Goal: Information Seeking & Learning: Learn about a topic

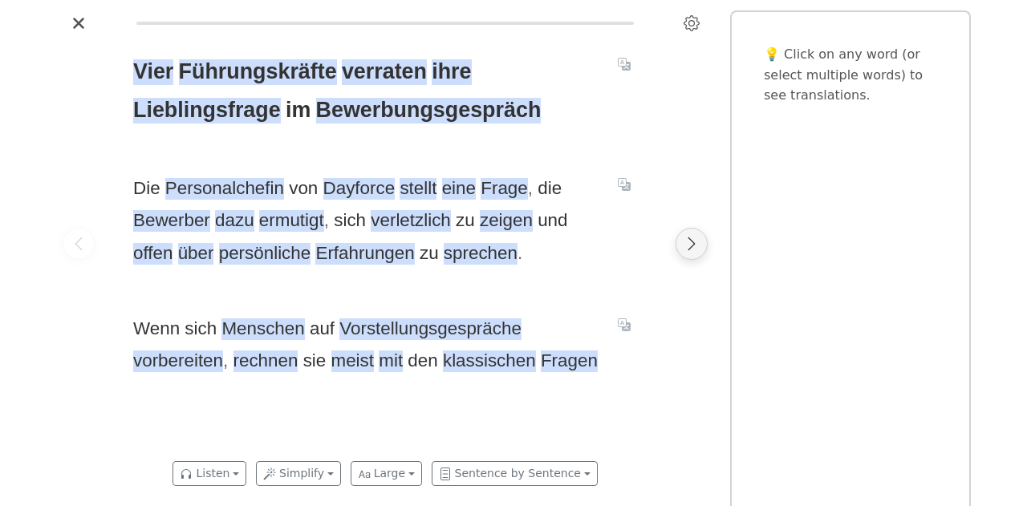
click at [691, 249] on icon "Next page" at bounding box center [691, 244] width 16 height 16
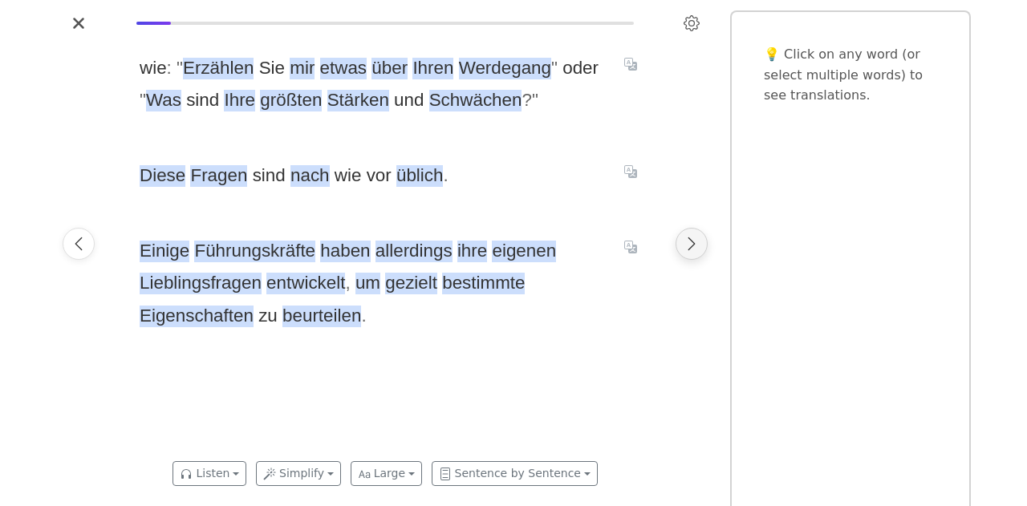
scroll to position [0, 536]
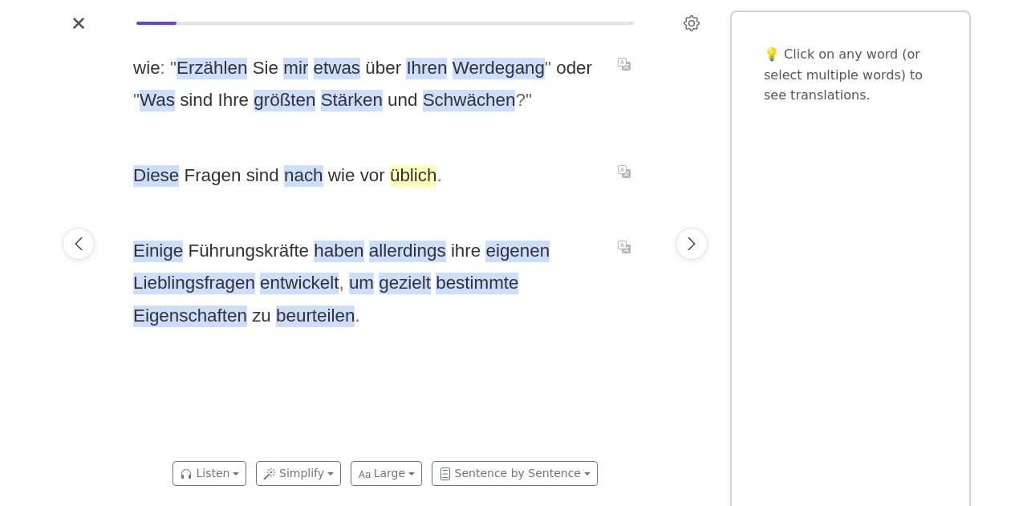
click at [414, 176] on span "üblich" at bounding box center [413, 176] width 47 height 22
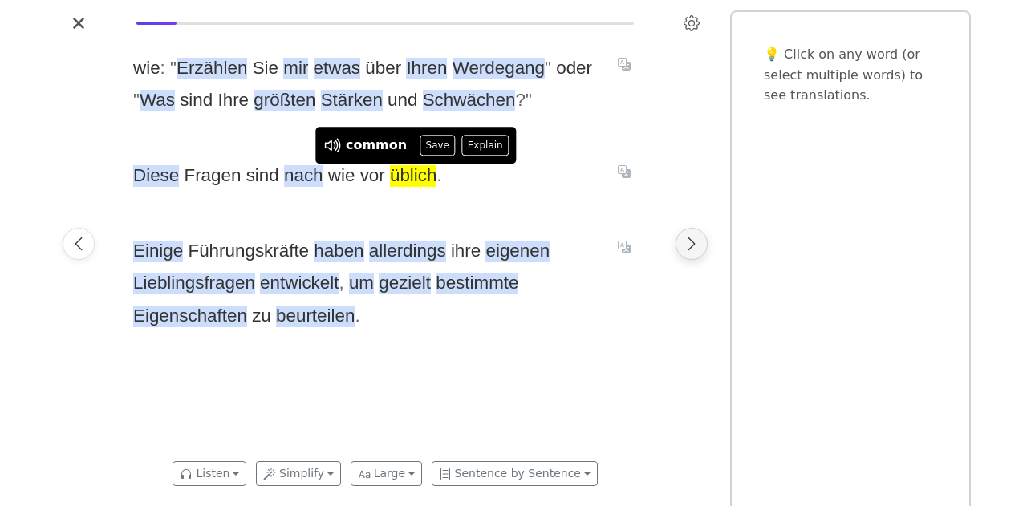
click at [693, 243] on icon "Next page" at bounding box center [691, 244] width 16 height 16
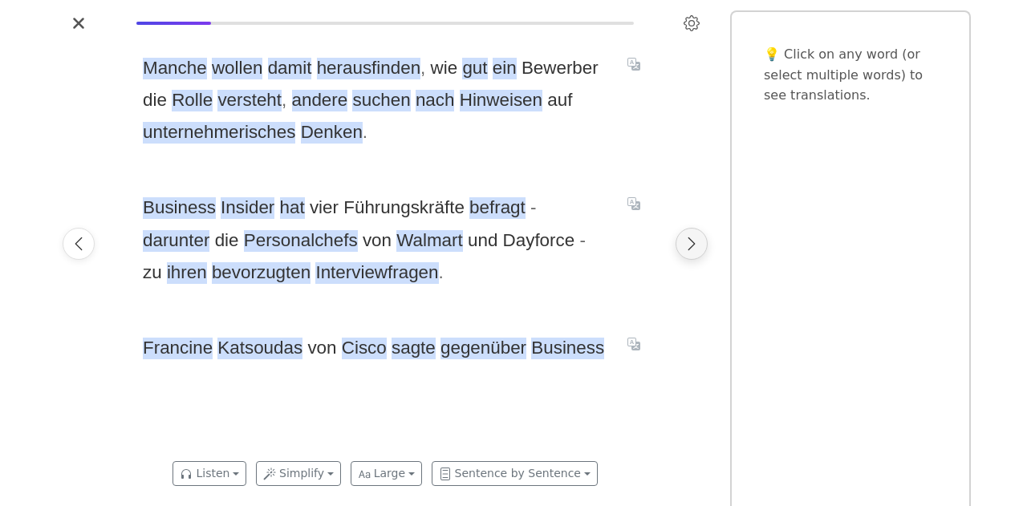
scroll to position [0, 1072]
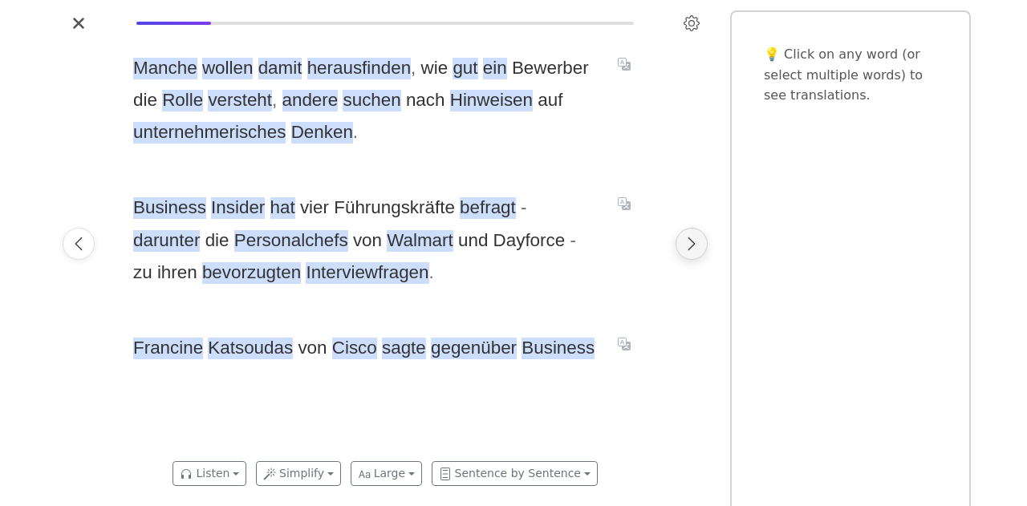
click at [683, 240] on icon "Next page" at bounding box center [691, 244] width 16 height 16
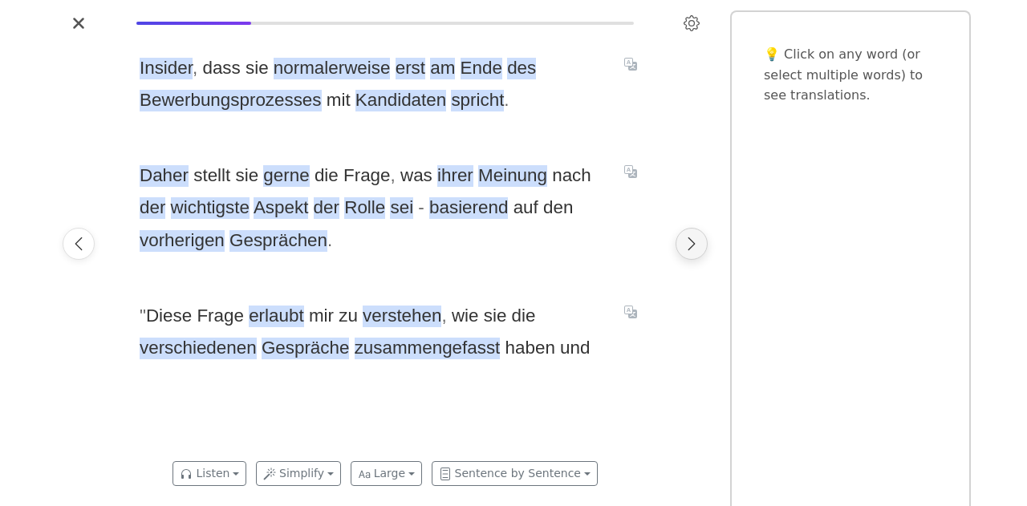
scroll to position [0, 1607]
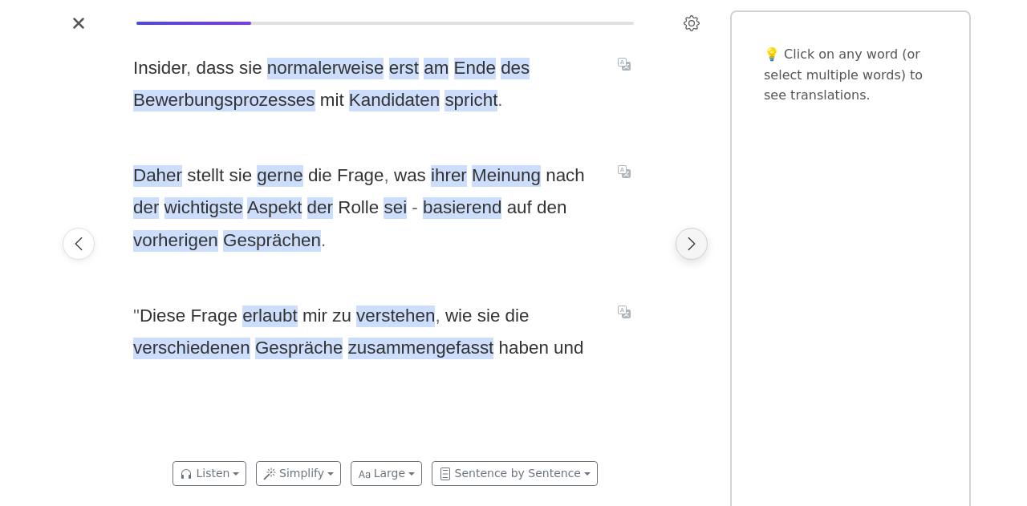
click at [693, 244] on icon "Next page" at bounding box center [691, 244] width 16 height 16
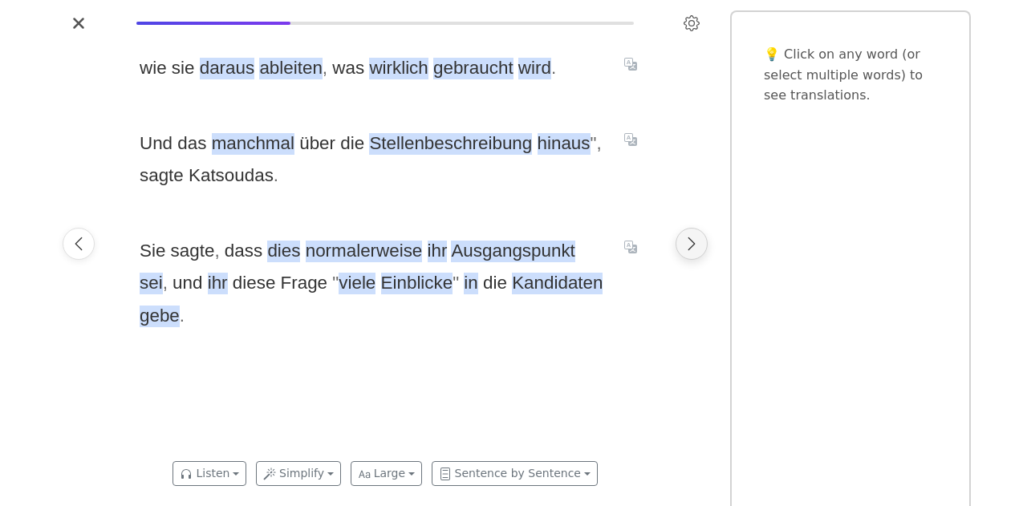
scroll to position [0, 2143]
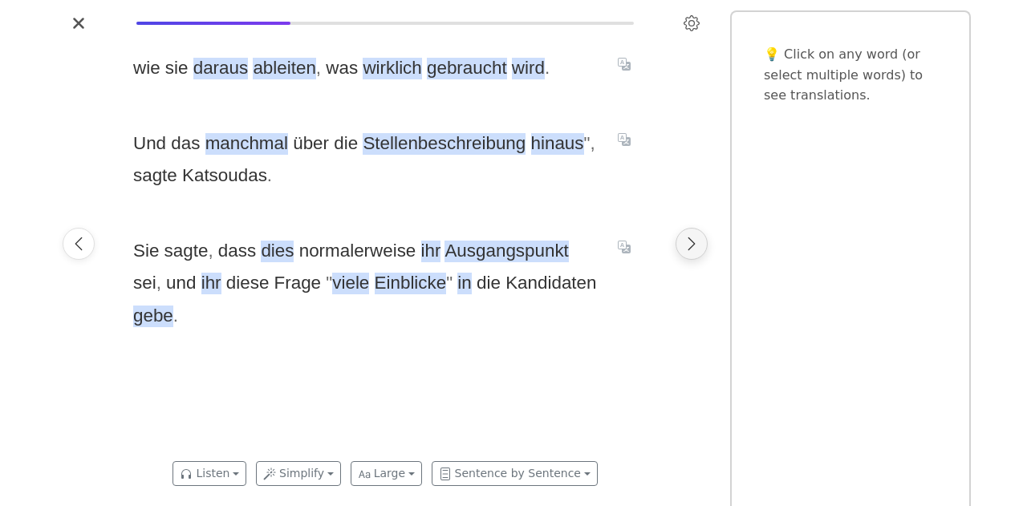
click at [693, 244] on icon "Next page" at bounding box center [691, 244] width 16 height 16
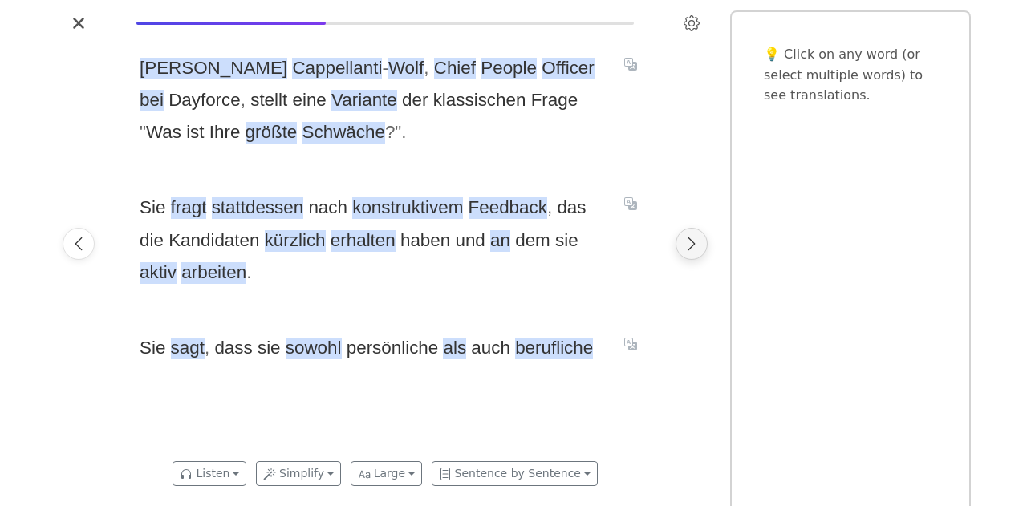
scroll to position [0, 2679]
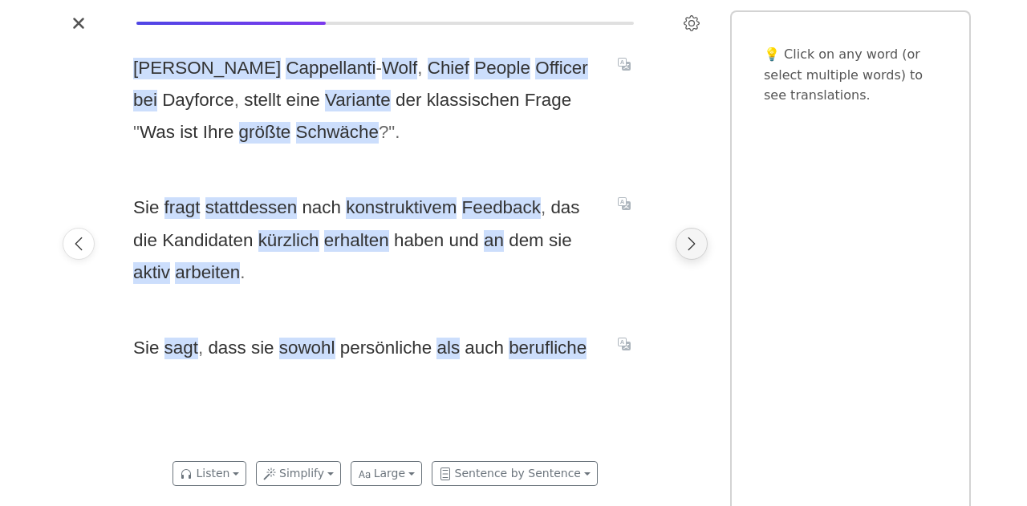
click at [693, 244] on icon "Next page" at bounding box center [691, 244] width 16 height 16
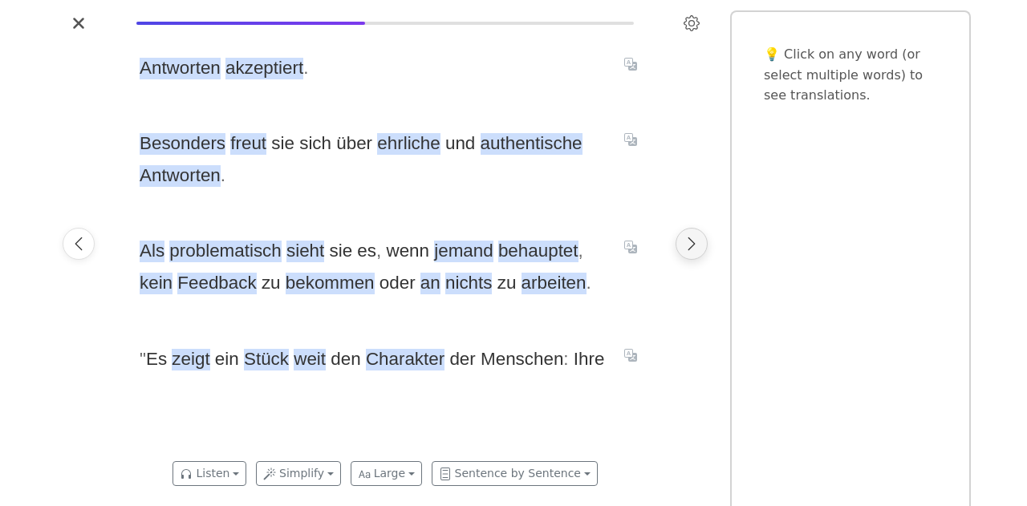
scroll to position [0, 3215]
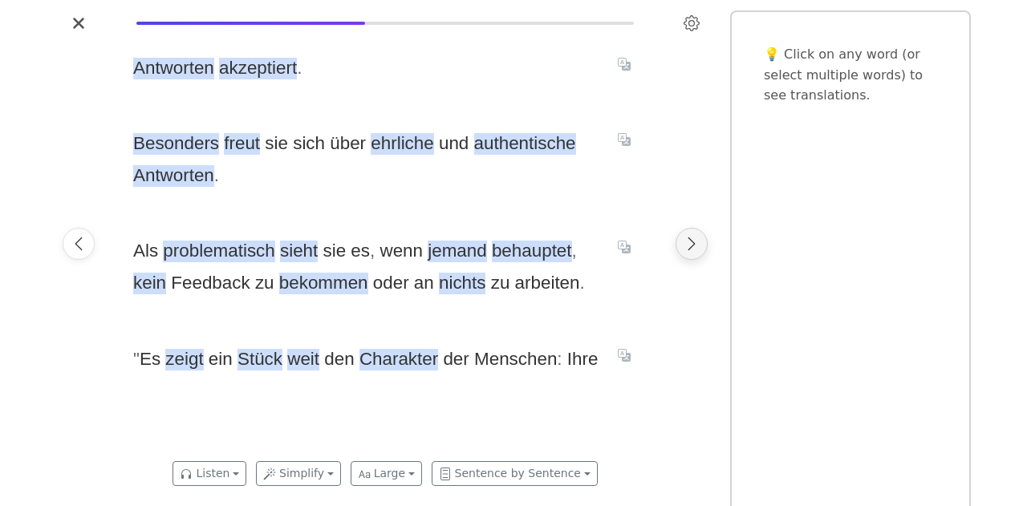
click at [693, 244] on icon "Next page" at bounding box center [691, 244] width 16 height 16
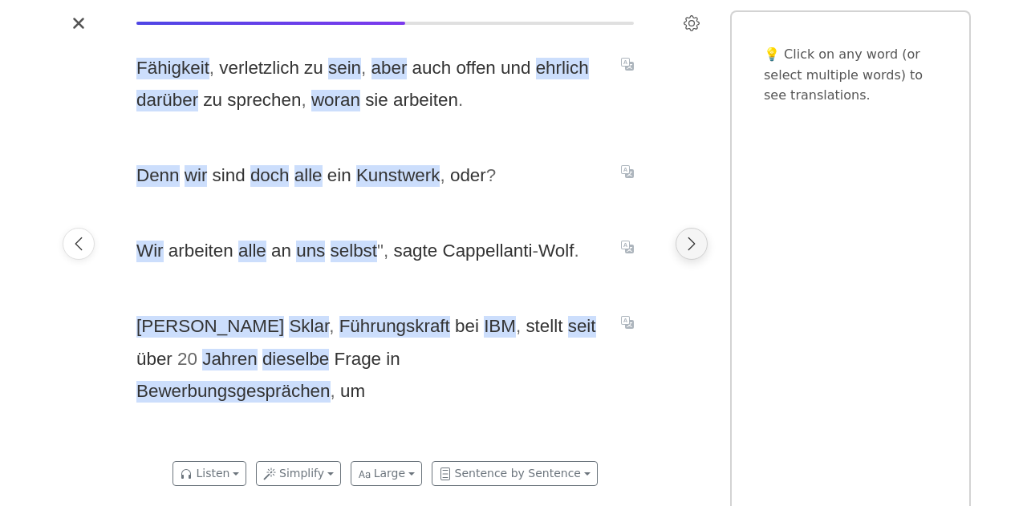
scroll to position [0, 3751]
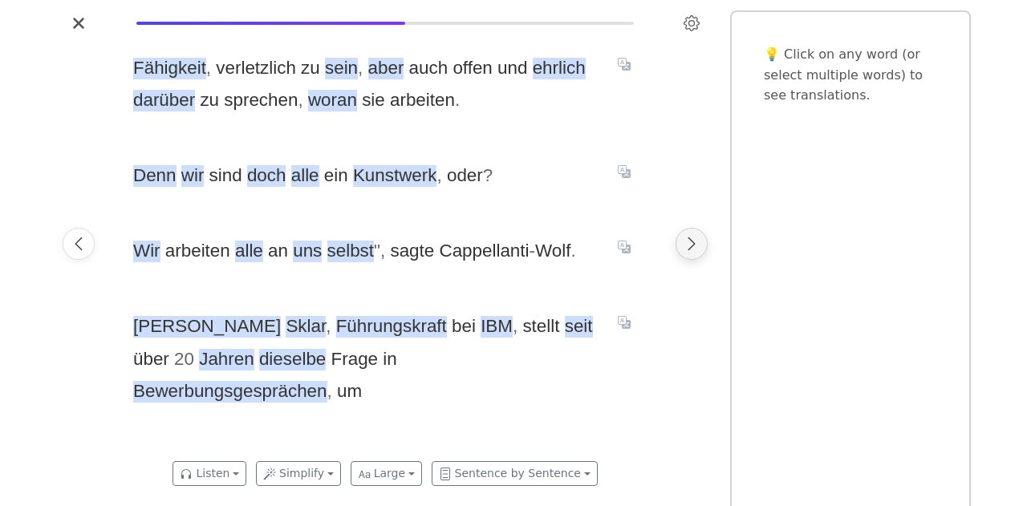
click at [693, 244] on icon "Next page" at bounding box center [691, 244] width 16 height 16
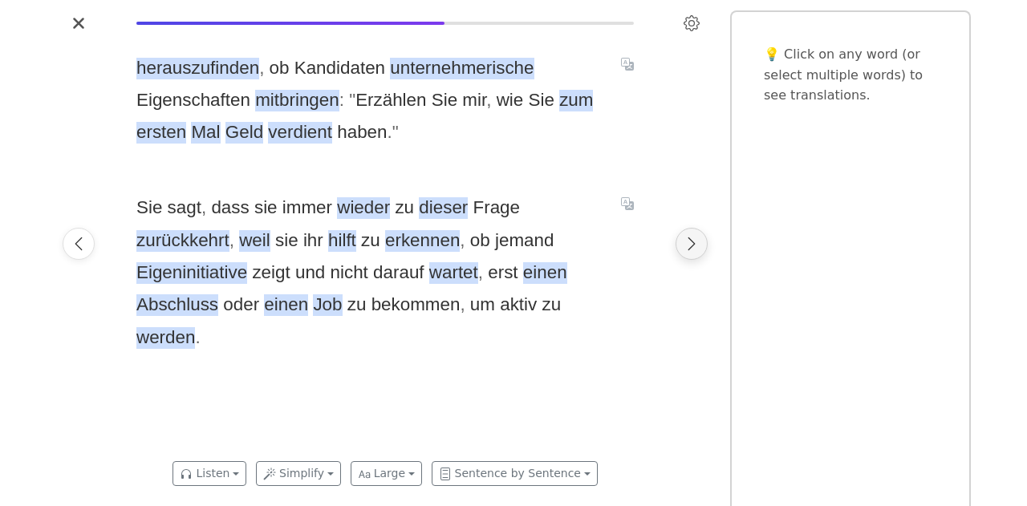
scroll to position [0, 4287]
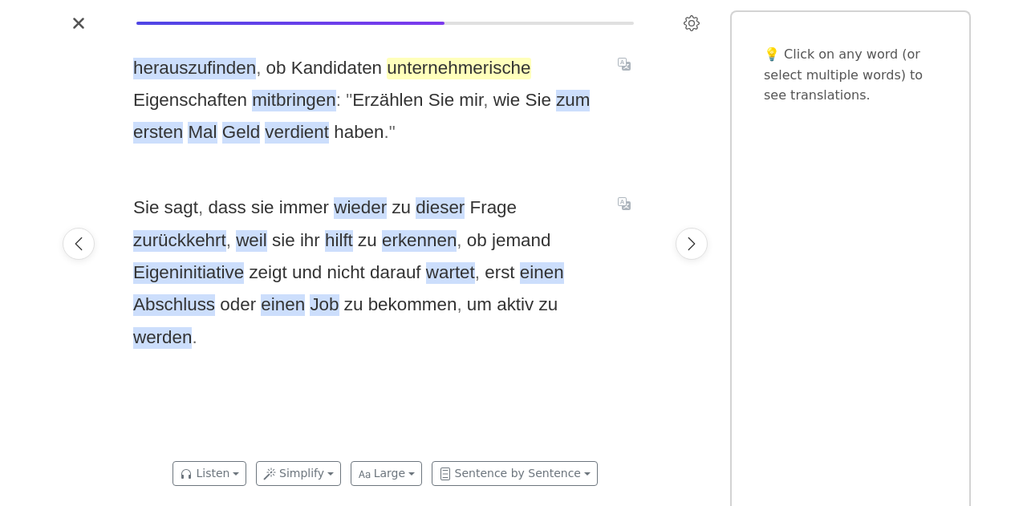
click at [480, 59] on span "unternehmerische" at bounding box center [459, 69] width 144 height 22
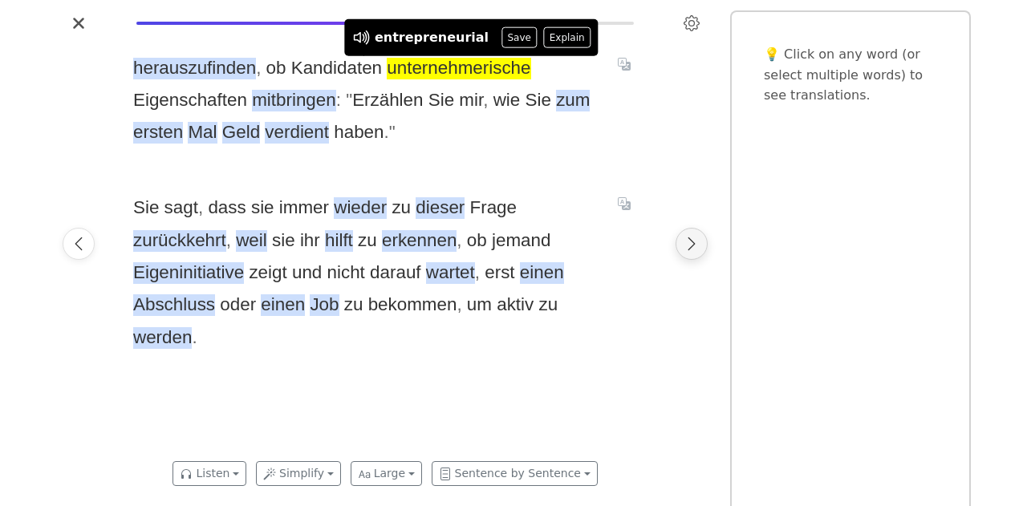
click at [698, 247] on icon "Next page" at bounding box center [691, 244] width 16 height 16
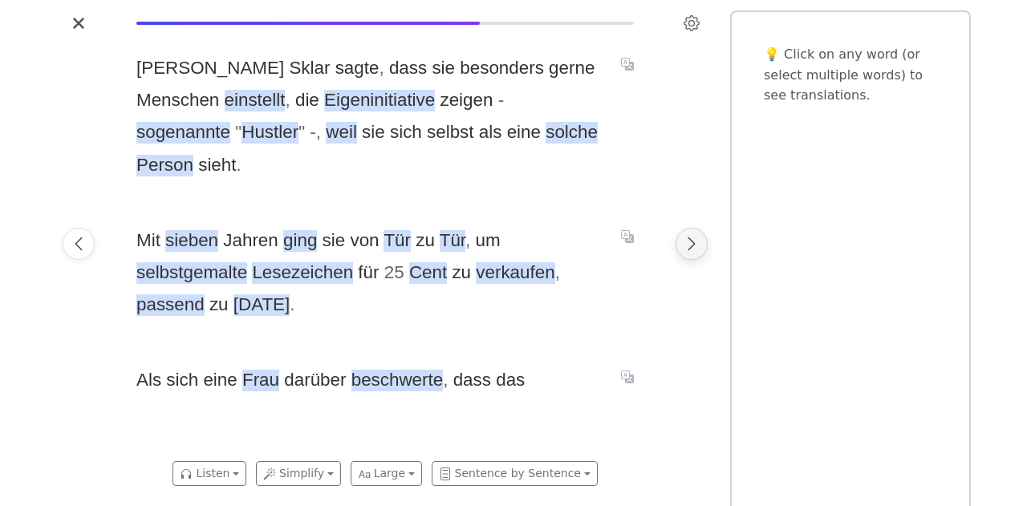
scroll to position [0, 4822]
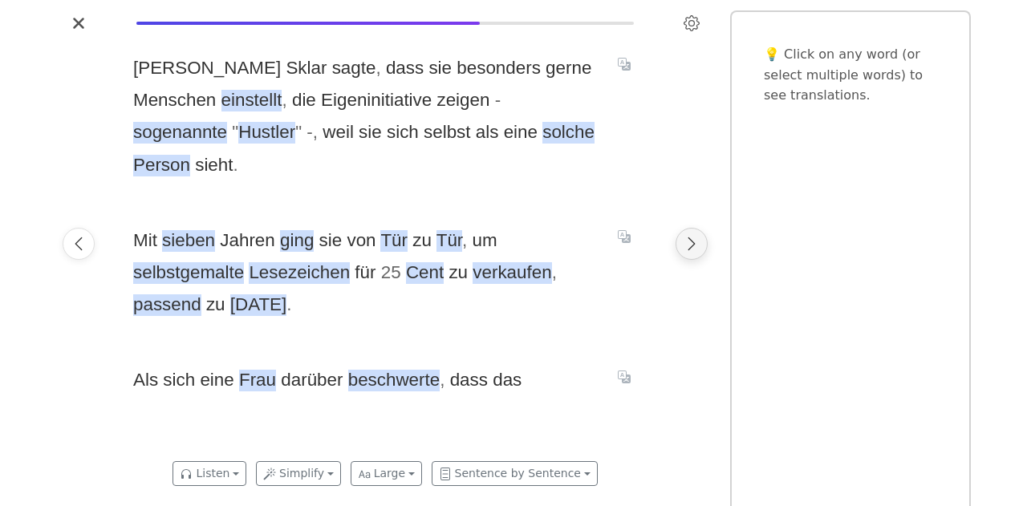
click at [698, 247] on icon "Next page" at bounding box center [691, 244] width 16 height 16
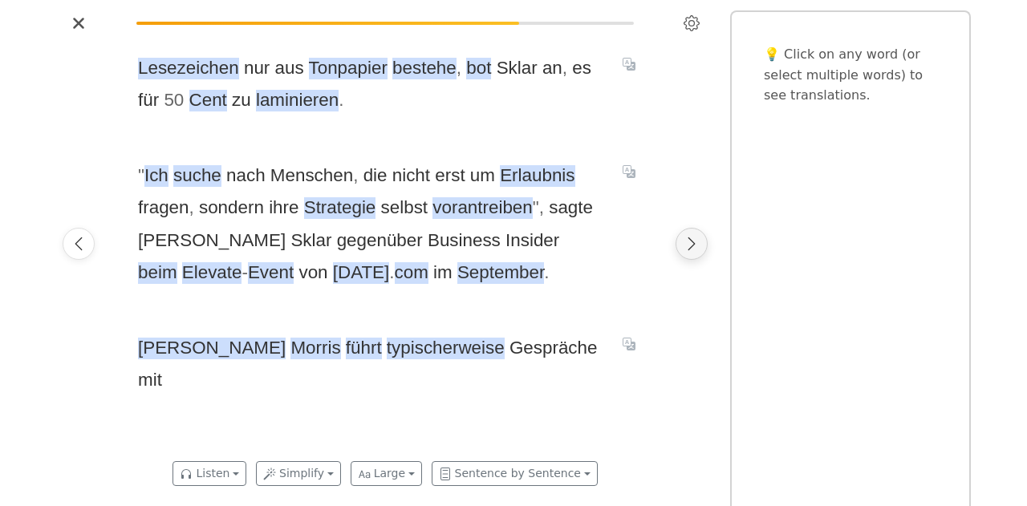
scroll to position [0, 5358]
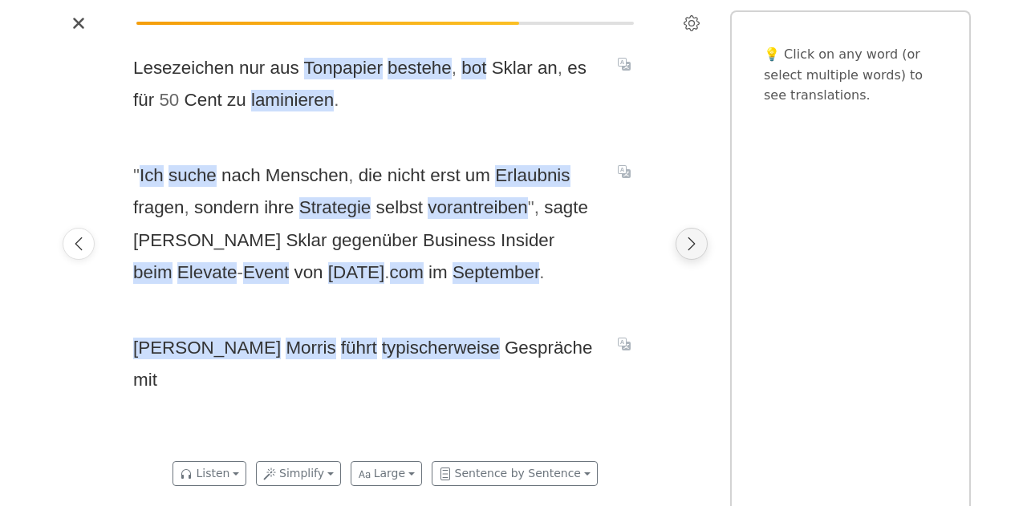
click at [698, 247] on icon "Next page" at bounding box center [691, 244] width 16 height 16
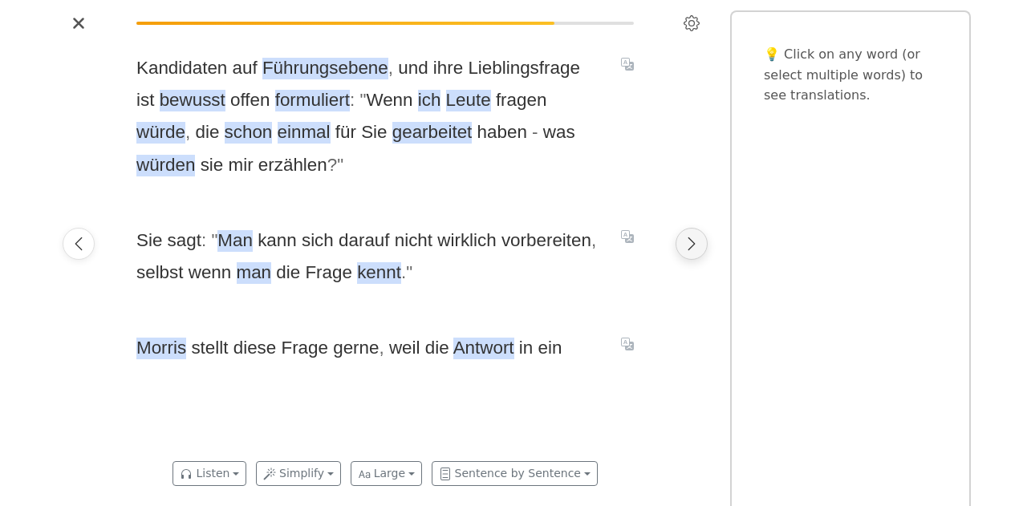
scroll to position [0, 5894]
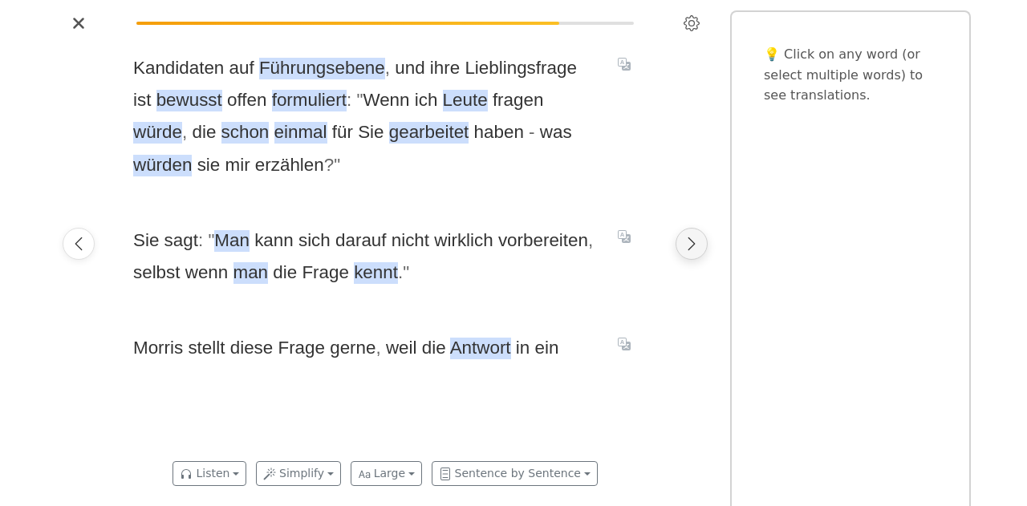
click at [698, 247] on icon "Next page" at bounding box center [691, 244] width 16 height 16
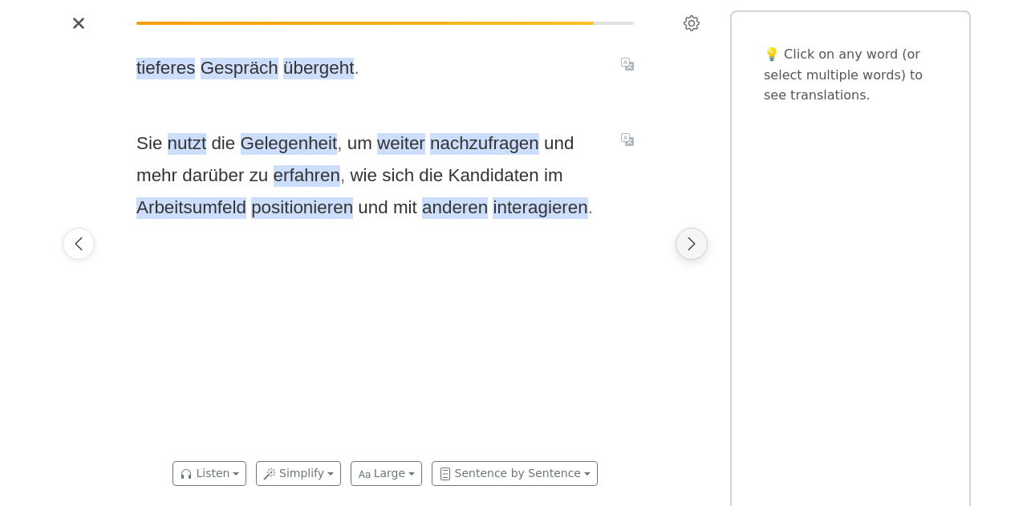
scroll to position [0, 6430]
click at [698, 247] on icon "Next page" at bounding box center [691, 244] width 16 height 16
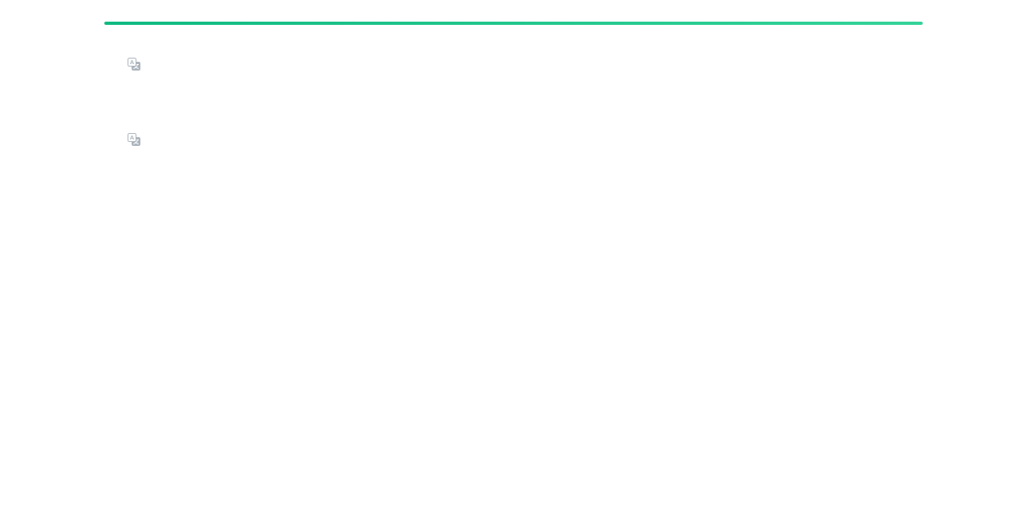
scroll to position [0, 10302]
